Goal: Information Seeking & Learning: Learn about a topic

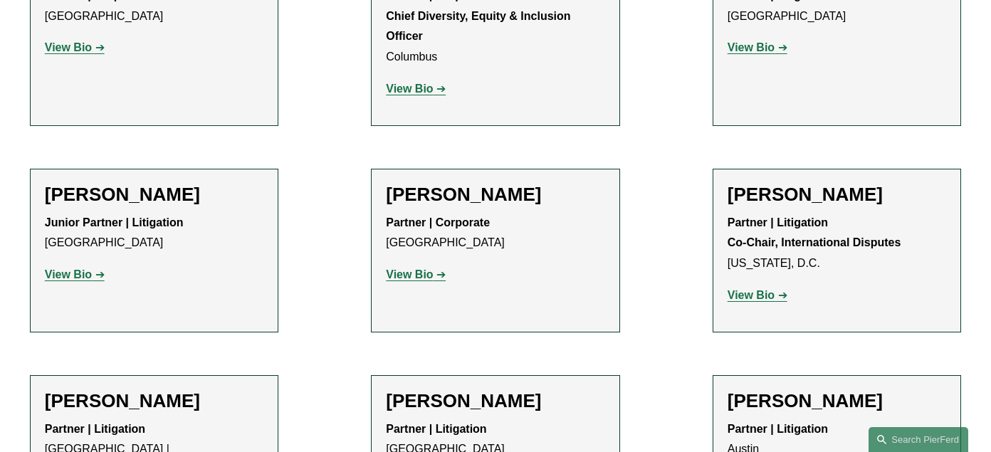
scroll to position [2428, 0]
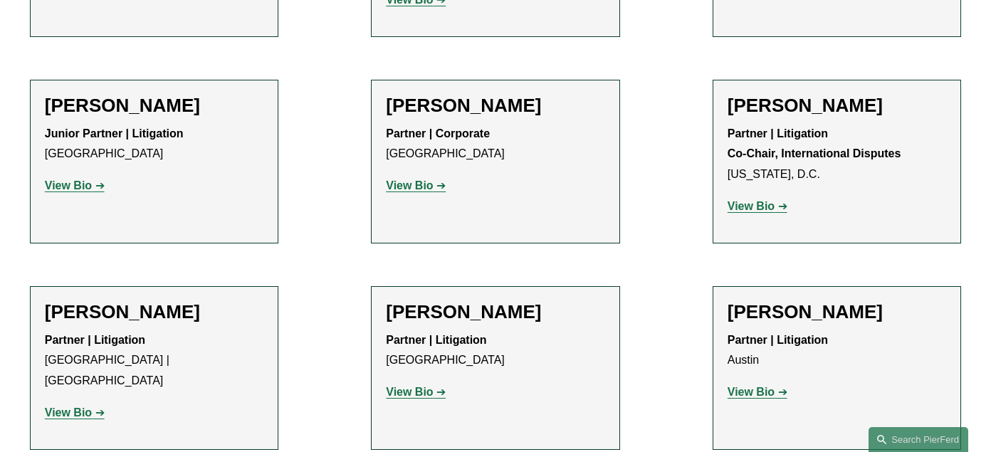
click at [80, 407] on strong "View Bio" at bounding box center [68, 413] width 47 height 12
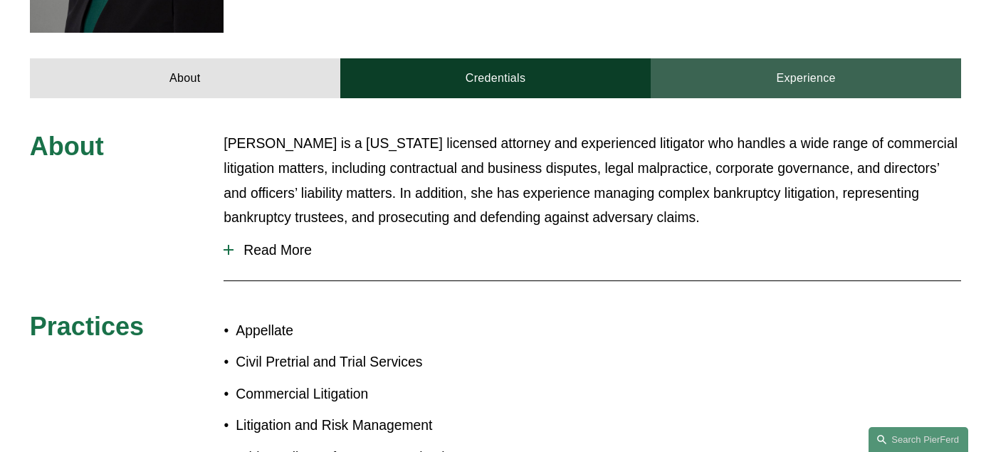
scroll to position [590, 0]
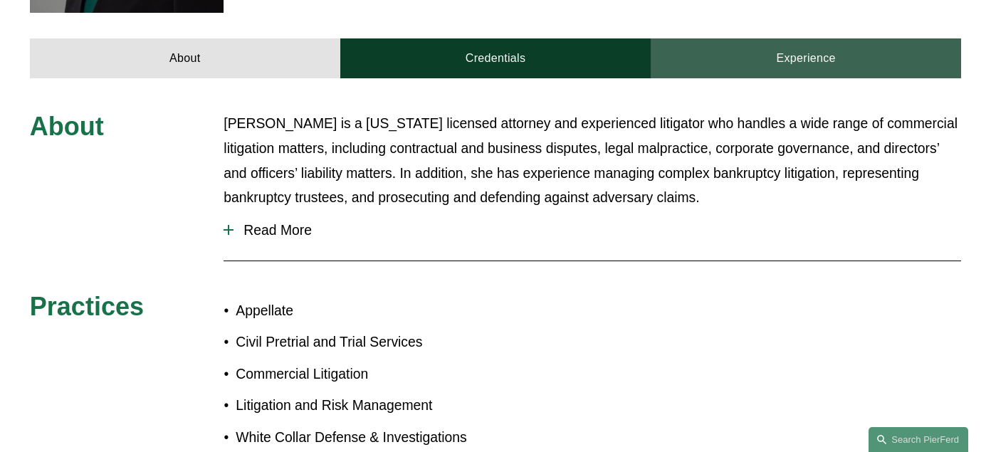
click at [786, 38] on link "Experience" at bounding box center [806, 58] width 310 height 40
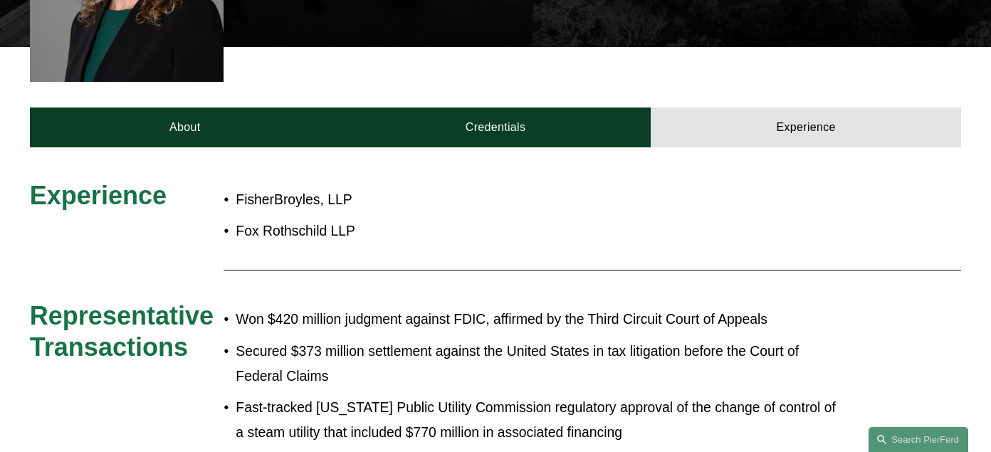
scroll to position [518, 0]
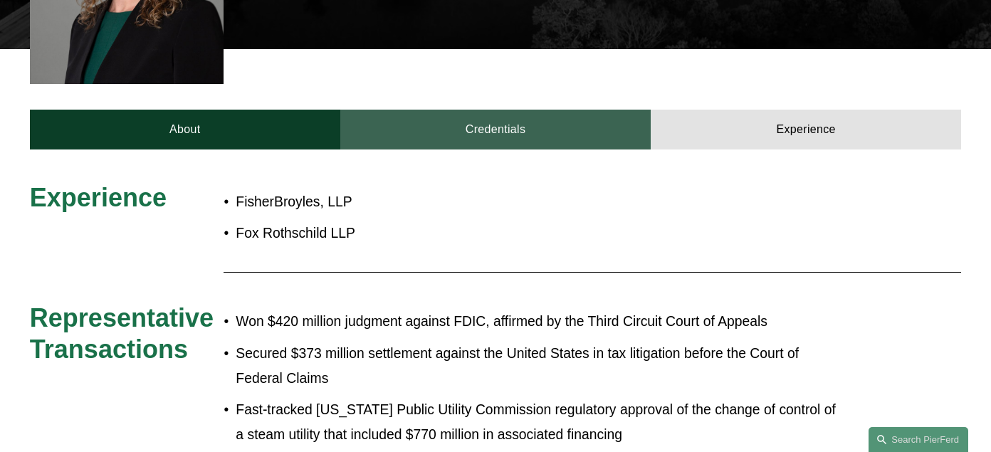
click at [513, 110] on link "Credentials" at bounding box center [495, 130] width 310 height 40
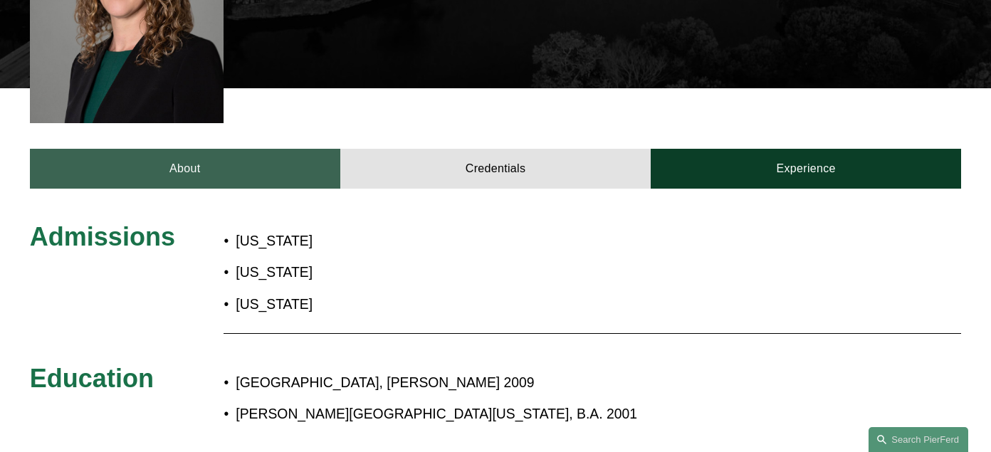
scroll to position [447, 0]
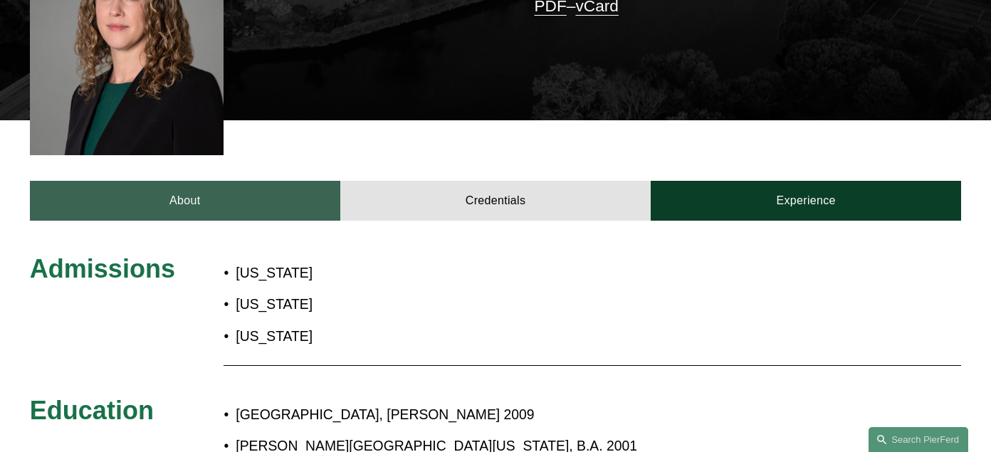
click at [138, 181] on link "About" at bounding box center [185, 201] width 310 height 40
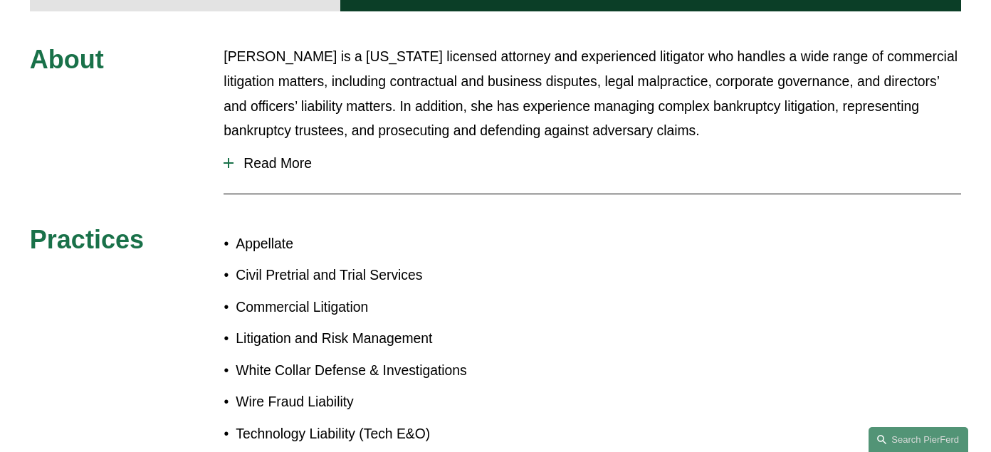
scroll to position [518, 0]
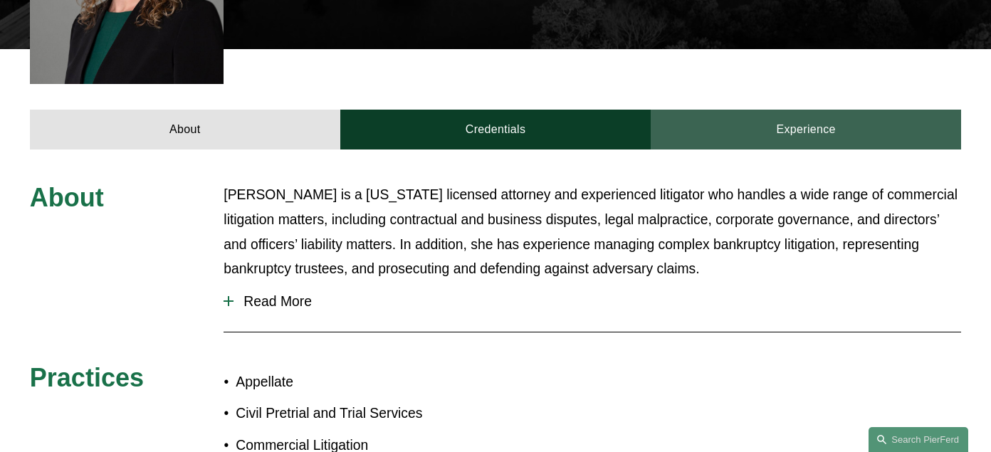
click at [803, 110] on link "Experience" at bounding box center [806, 130] width 310 height 40
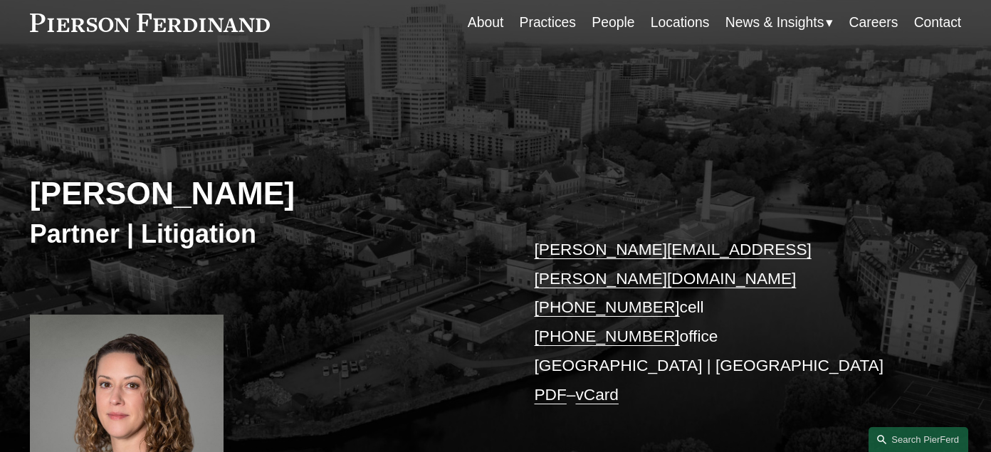
scroll to position [20, 0]
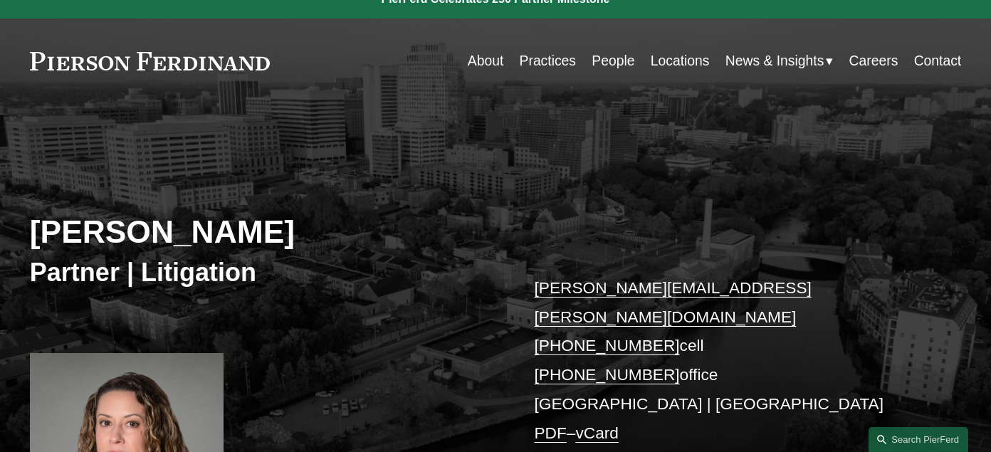
click at [604, 63] on link "People" at bounding box center [613, 61] width 43 height 28
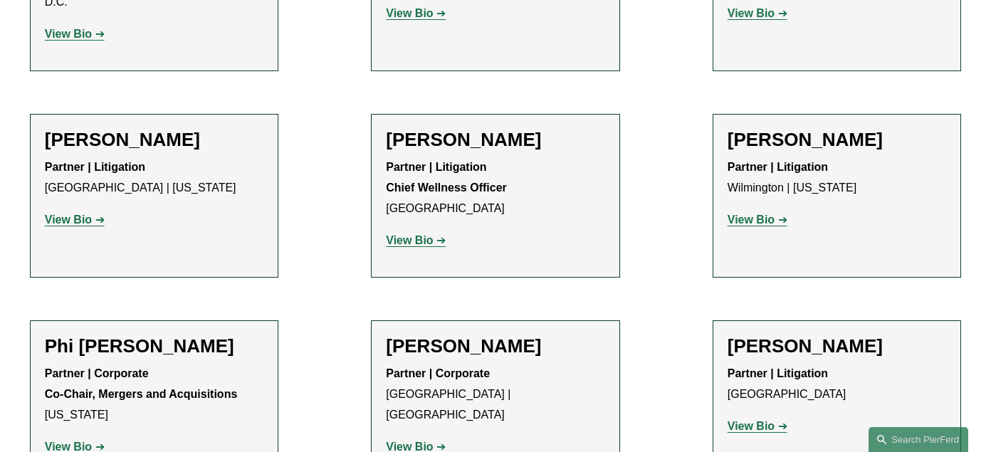
scroll to position [12317, 0]
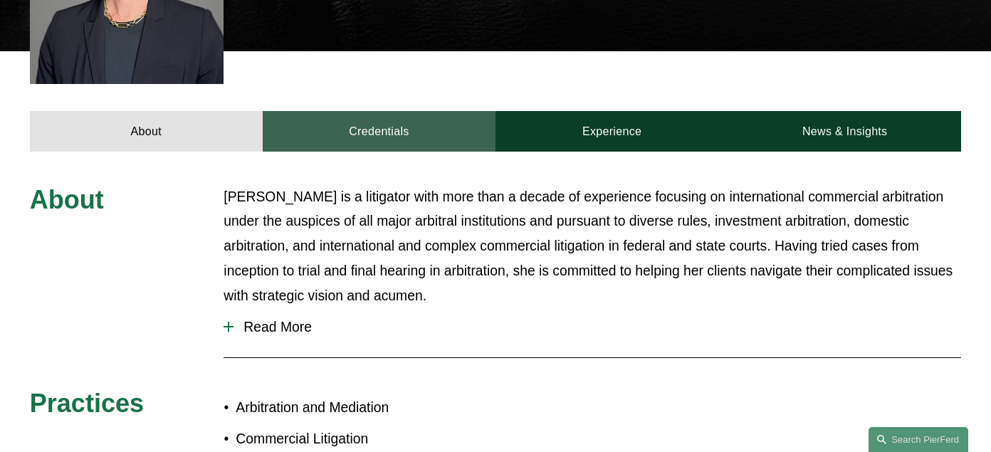
scroll to position [570, 0]
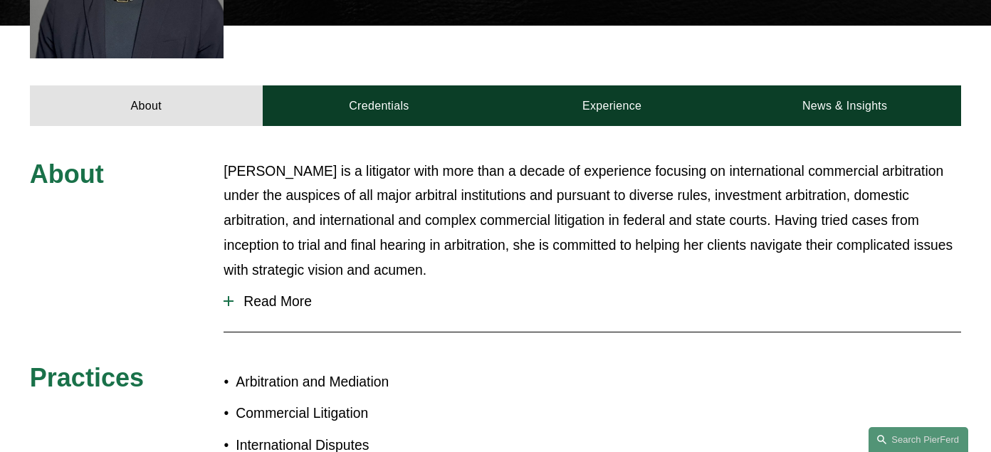
click at [268, 293] on span "Read More" at bounding box center [598, 301] width 728 height 16
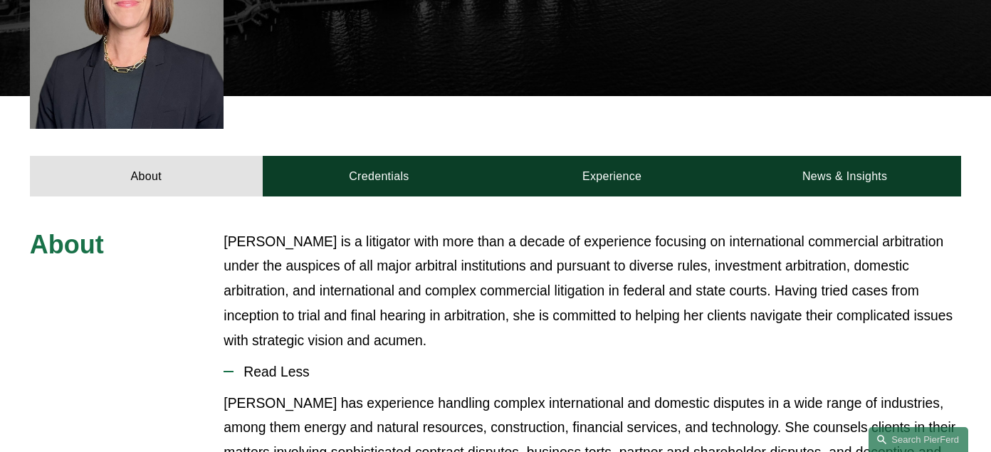
scroll to position [498, 0]
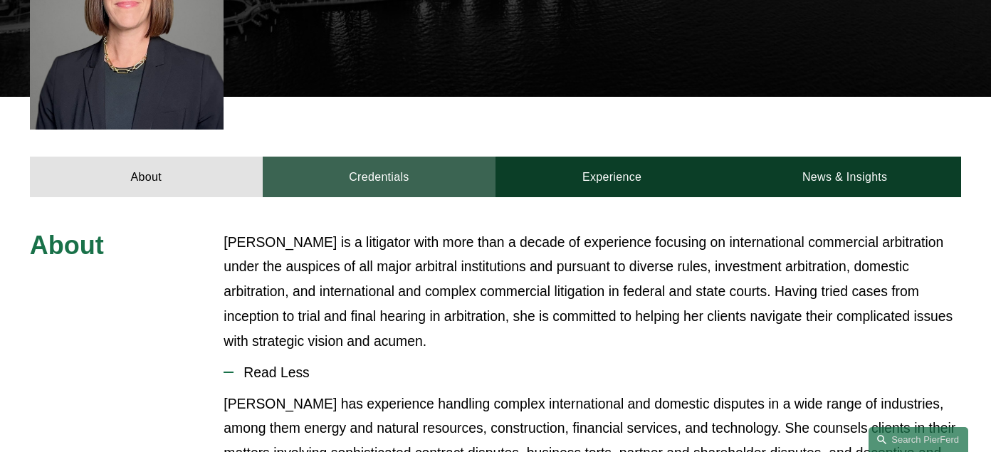
click at [375, 157] on link "Credentials" at bounding box center [379, 177] width 233 height 40
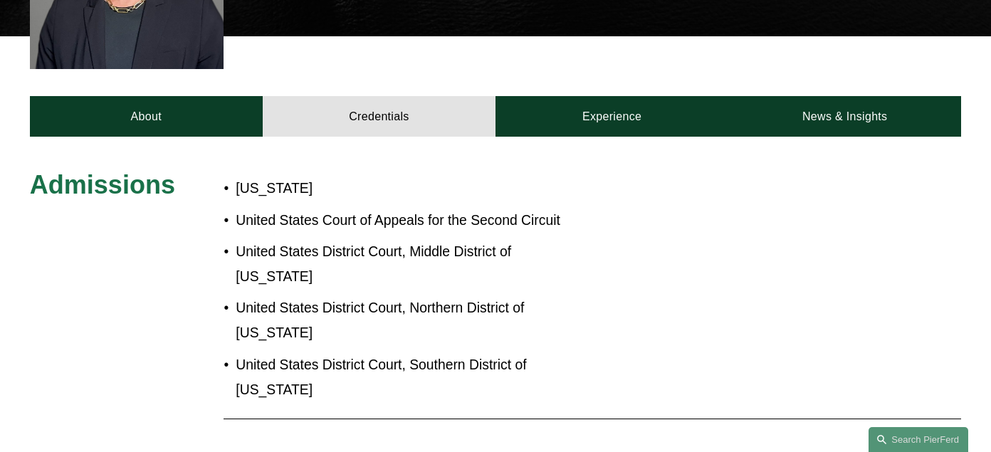
scroll to position [556, 0]
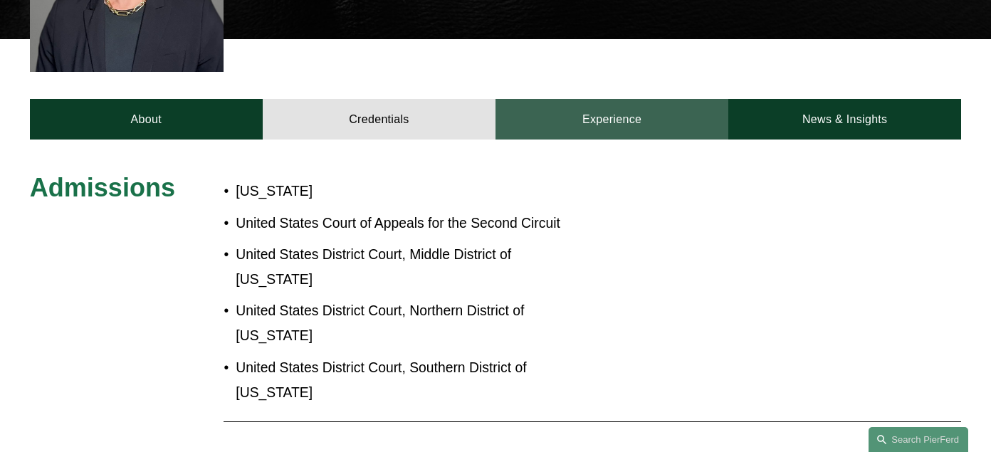
click at [613, 99] on link "Experience" at bounding box center [612, 119] width 233 height 40
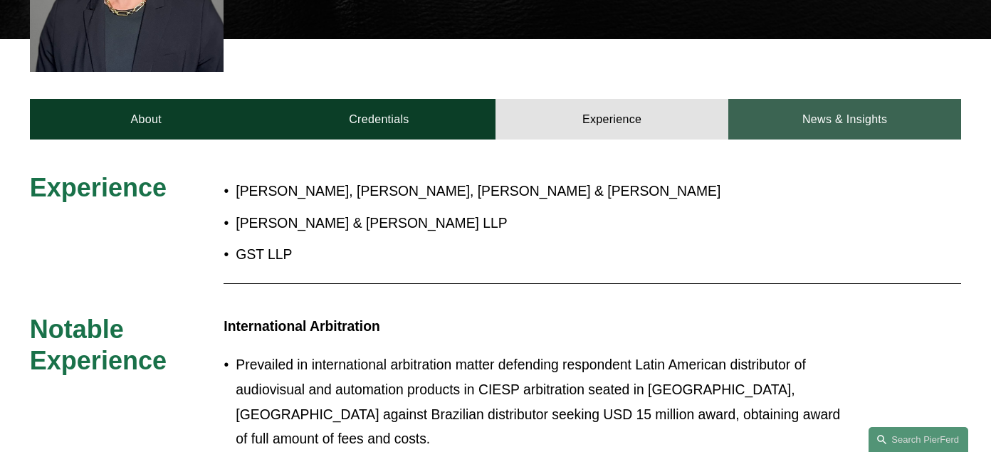
click at [824, 99] on link "News & Insights" at bounding box center [845, 119] width 233 height 40
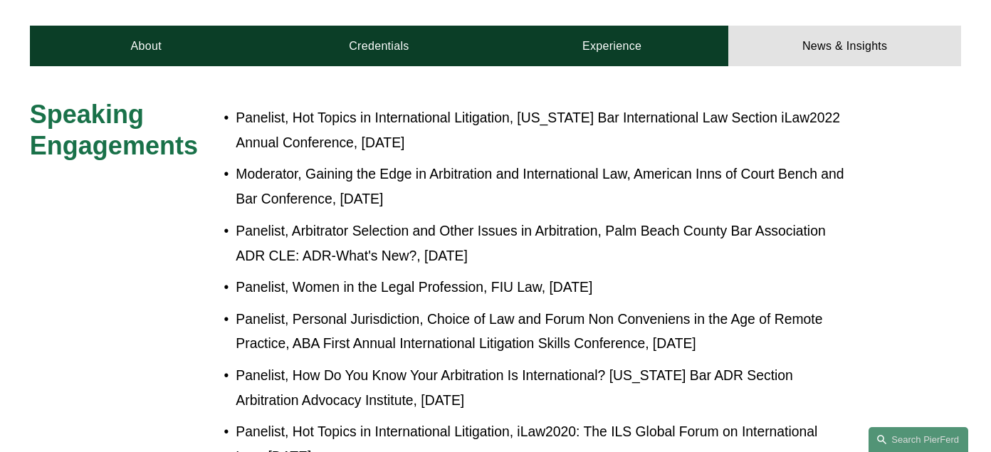
scroll to position [627, 0]
